Goal: Information Seeking & Learning: Learn about a topic

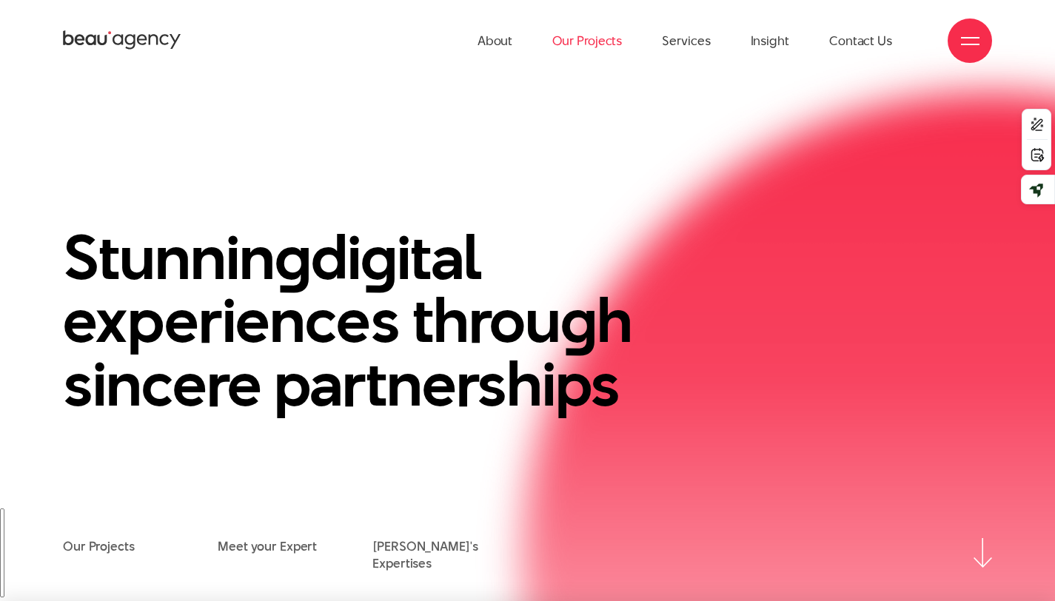
click at [591, 37] on link "Our Projects" at bounding box center [587, 40] width 70 height 81
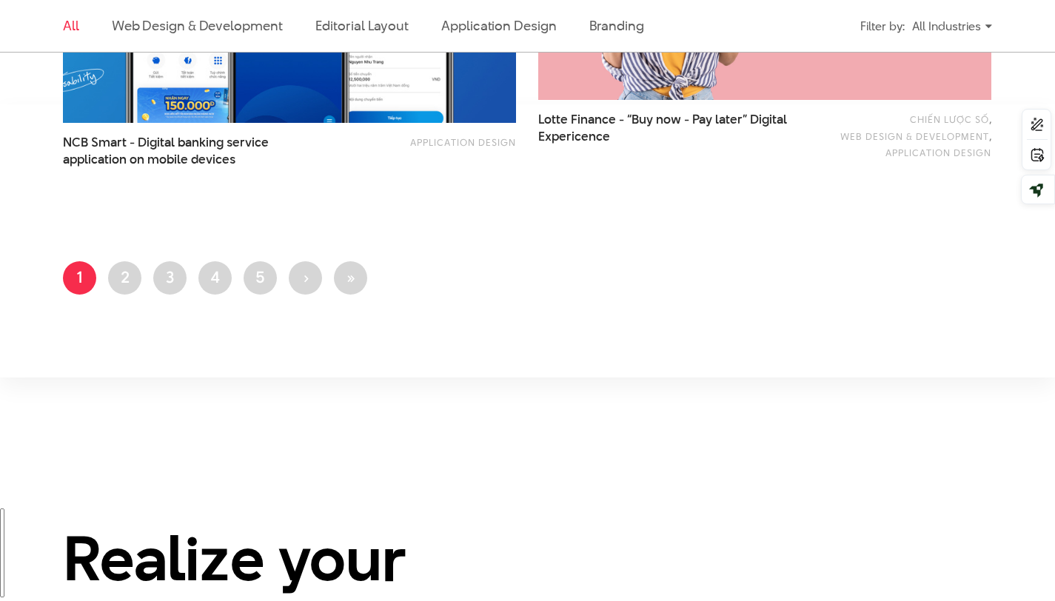
scroll to position [2766, 0]
click at [118, 279] on link "Page 2" at bounding box center [124, 278] width 33 height 33
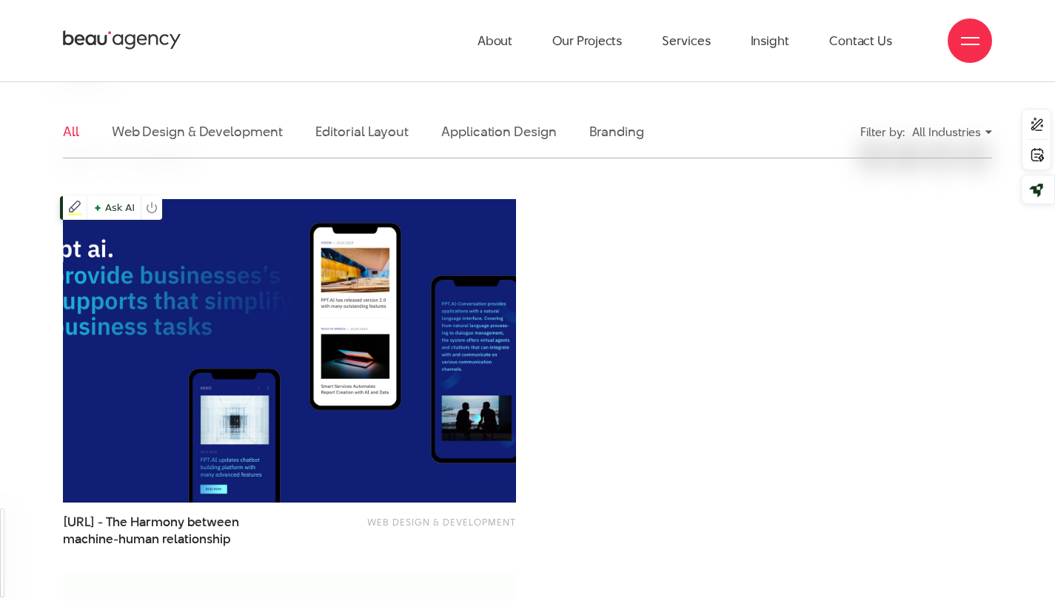
scroll to position [314, 0]
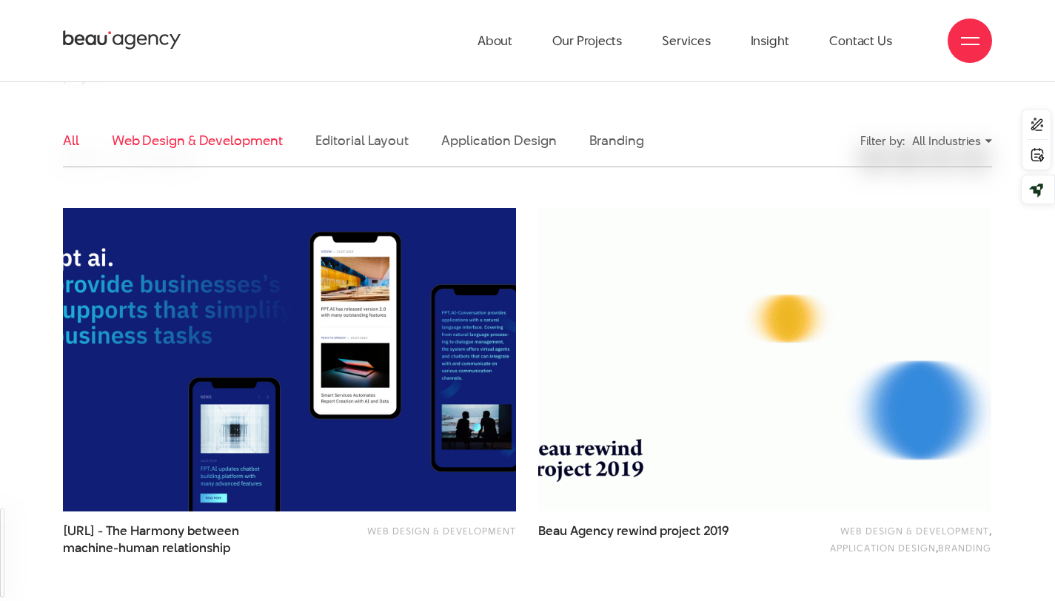
click at [227, 143] on link "Web Design & Development" at bounding box center [197, 140] width 171 height 19
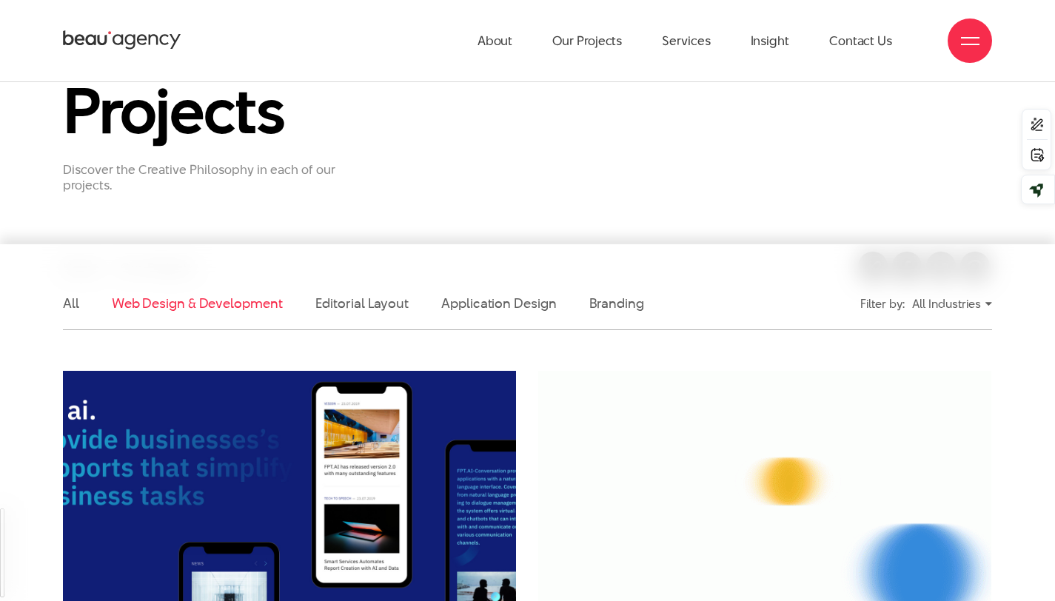
scroll to position [0, 0]
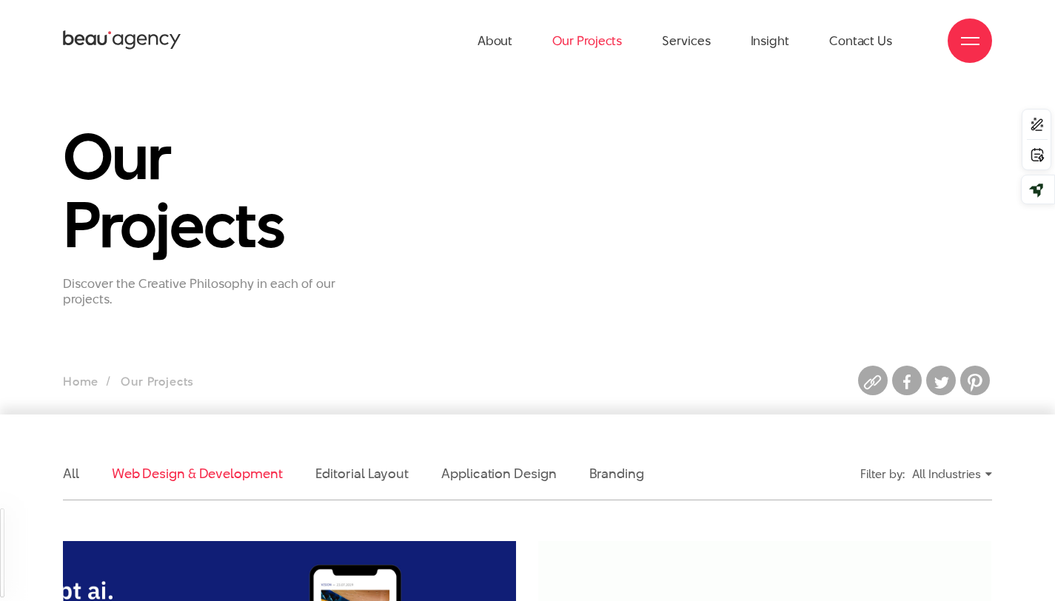
click at [594, 37] on link "Our Projects" at bounding box center [587, 40] width 70 height 81
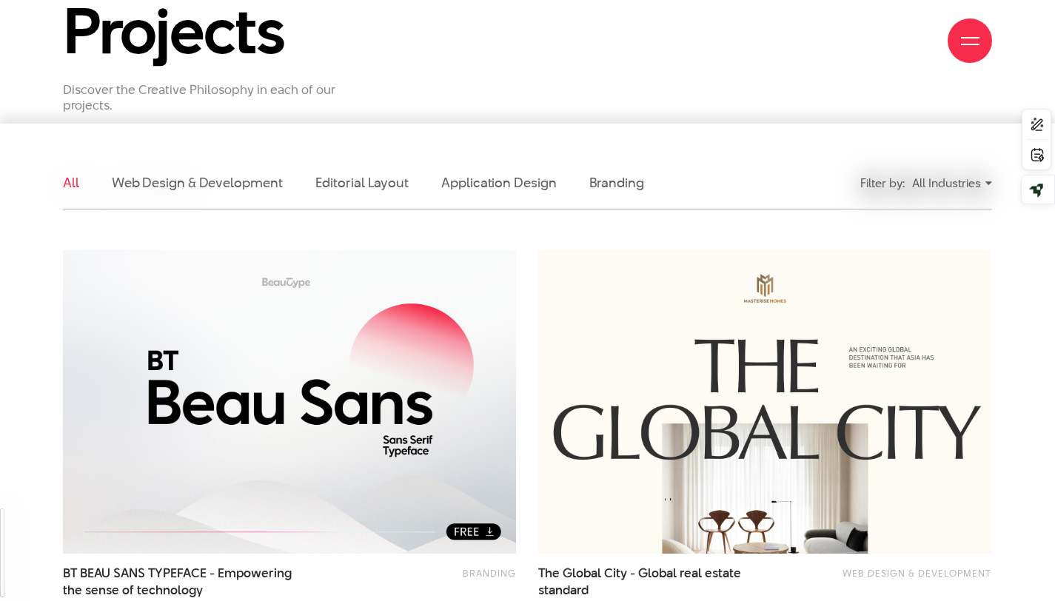
scroll to position [292, 0]
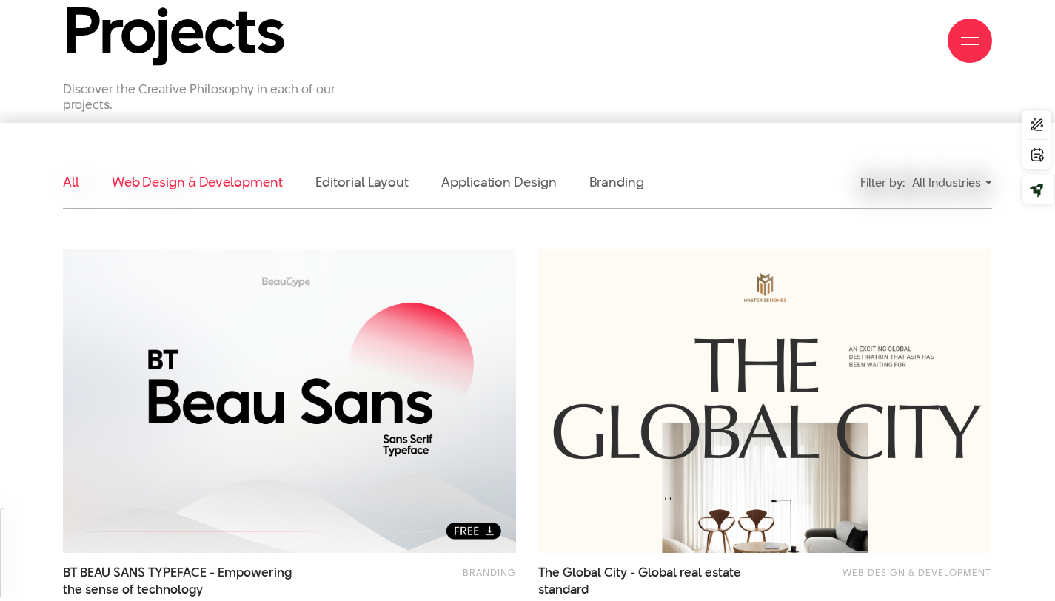
click at [230, 186] on link "Web Design & Development" at bounding box center [197, 181] width 171 height 19
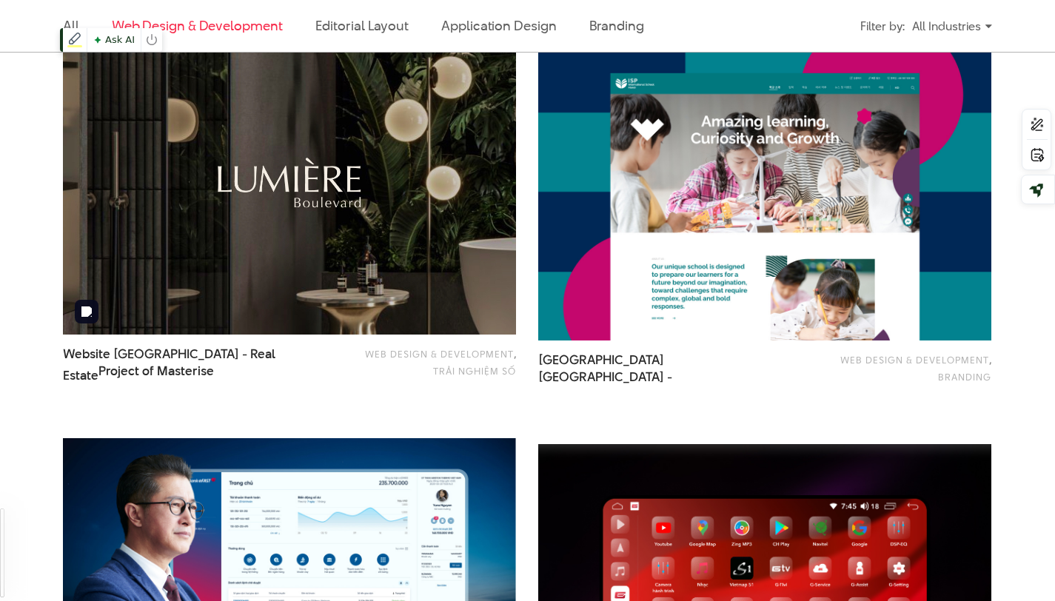
scroll to position [910, 0]
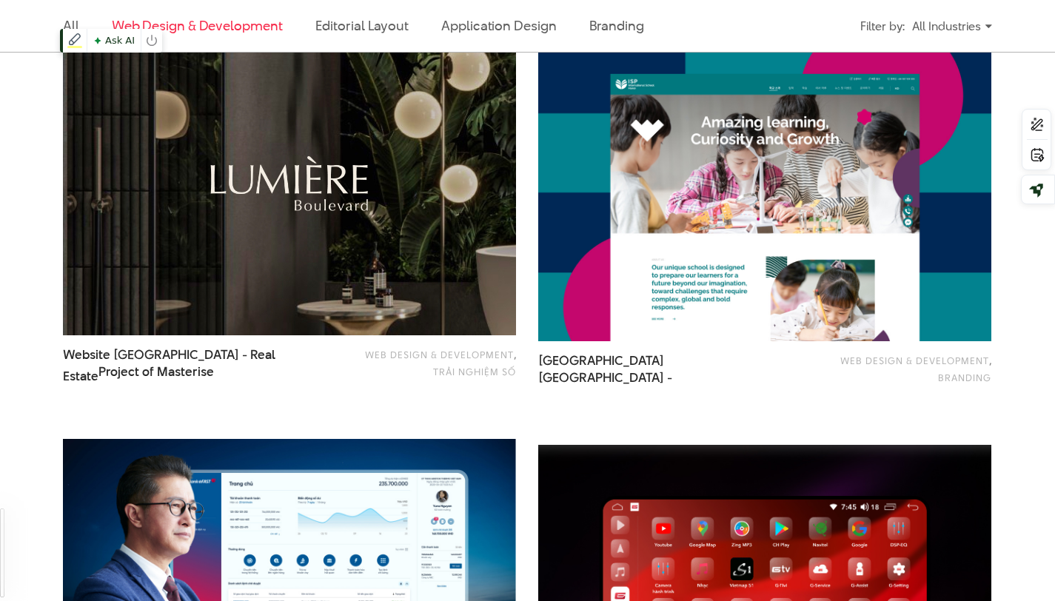
click at [312, 193] on img at bounding box center [289, 183] width 498 height 334
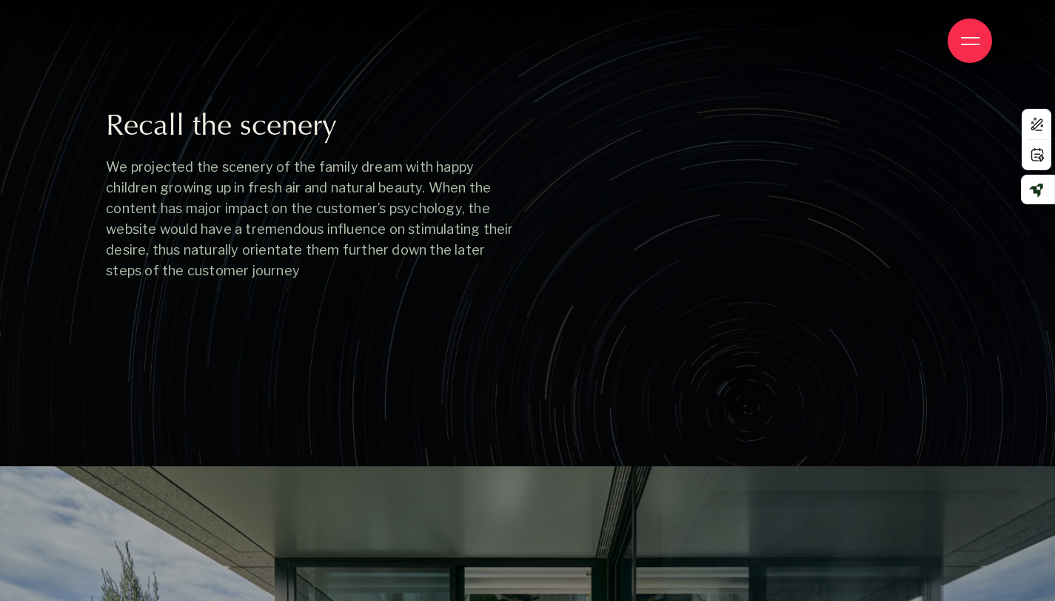
scroll to position [6685, 0]
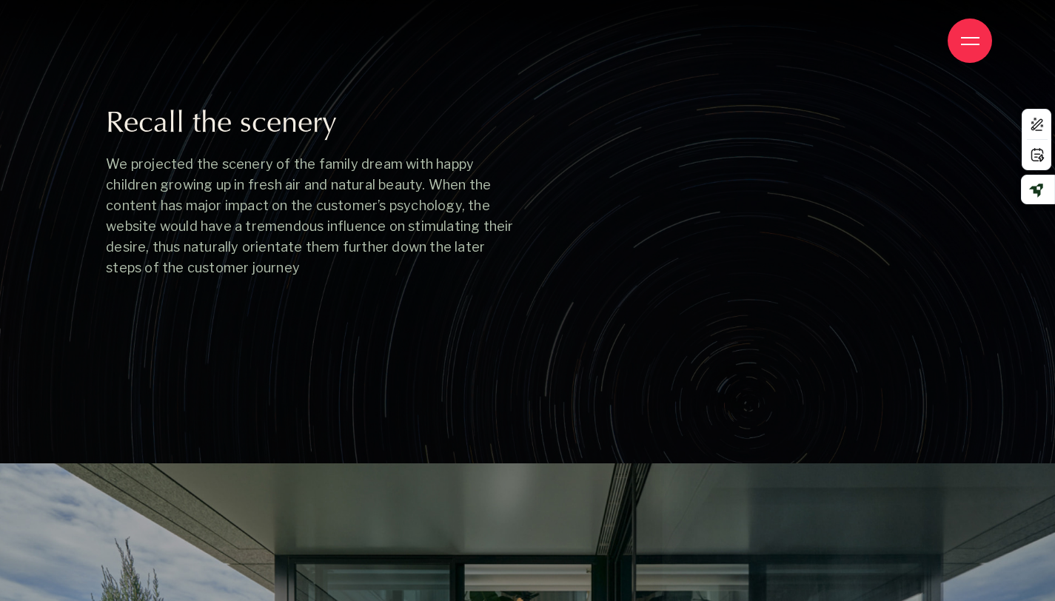
click at [384, 246] on img at bounding box center [527, 217] width 1055 height 594
click at [420, 257] on img at bounding box center [527, 217] width 1055 height 594
click at [420, 259] on img at bounding box center [527, 217] width 1055 height 594
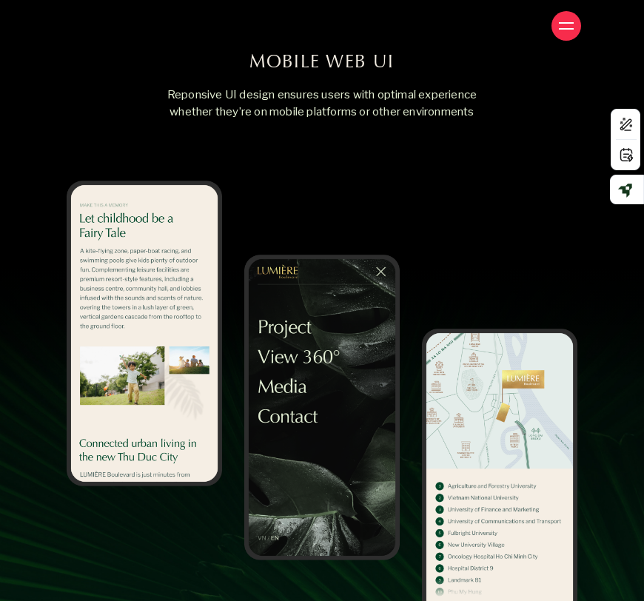
scroll to position [8491, 0]
